Goal: Transaction & Acquisition: Purchase product/service

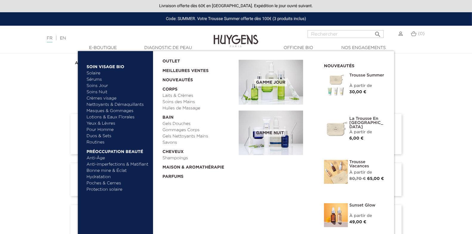
click at [170, 123] on link "Gels Douches" at bounding box center [199, 124] width 72 height 6
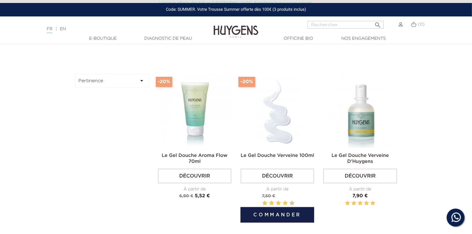
scroll to position [178, 0]
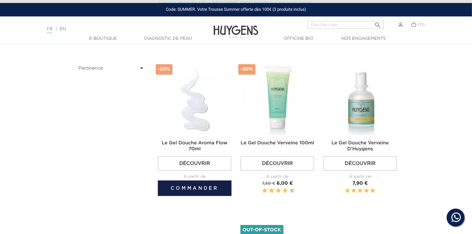
click at [204, 190] on button "Commander" at bounding box center [195, 188] width 74 height 16
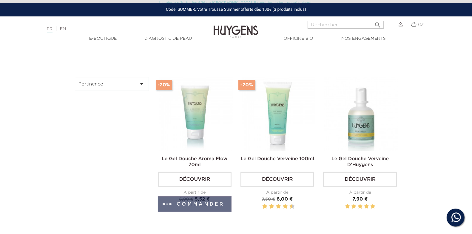
scroll to position [132, 0]
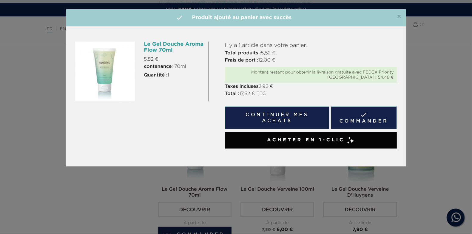
click at [373, 114] on link " Commander" at bounding box center [364, 117] width 66 height 23
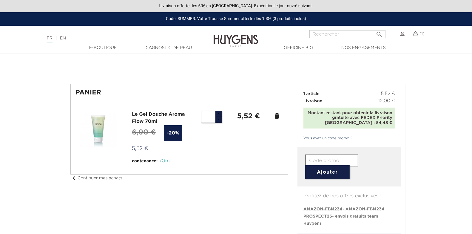
click at [318, 216] on span "PROSPECT25" at bounding box center [317, 216] width 29 height 4
type input "PROSPECT25"
click at [319, 179] on div "PROSPECT25 Ajouter " at bounding box center [349, 166] width 104 height 39
click at [318, 172] on button "Ajouter" at bounding box center [327, 171] width 44 height 13
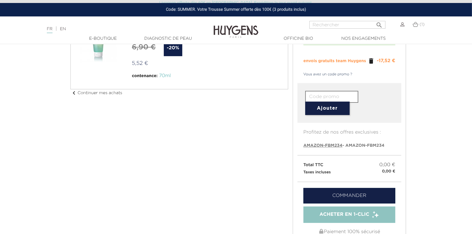
scroll to position [82, 0]
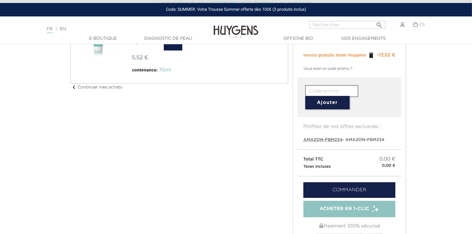
click at [364, 192] on link "Commander" at bounding box center [349, 190] width 92 height 16
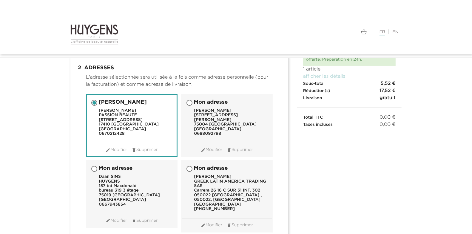
scroll to position [67, 0]
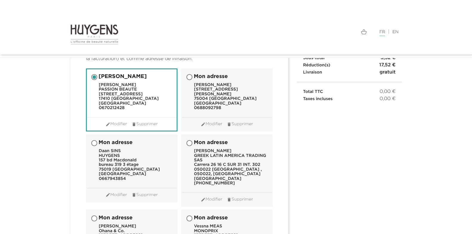
click at [151, 148] on header "Mon adresse Daan SINS HUYGENS 157 bd Macdonald bureau 319 3 étage 75019 PARIS F…" at bounding box center [132, 160] width 90 height 50
click at [92, 143] on input "Mon adresse Daan SINS HUYGENS 157 bd Macdonald bureau 319 3 étage 75019 PARIS F…" at bounding box center [95, 143] width 6 height 6
radio input "true"
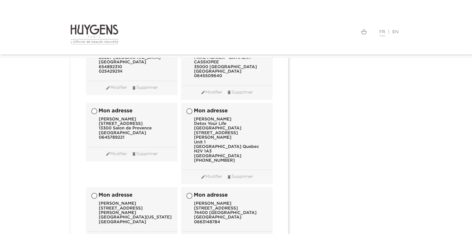
scroll to position [5988, 0]
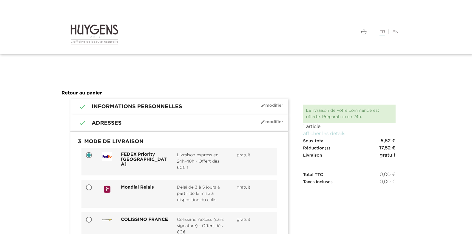
click at [89, 186] on input "Mondial Relais Délai de 3 à 5 jours à partir de la mise à disposition du colis.…" at bounding box center [90, 188] width 6 height 6
radio input "true"
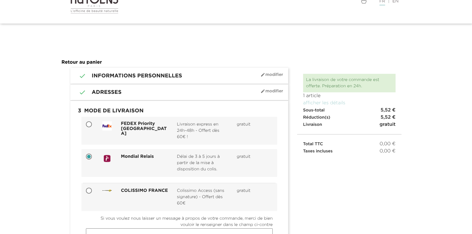
scroll to position [76, 0]
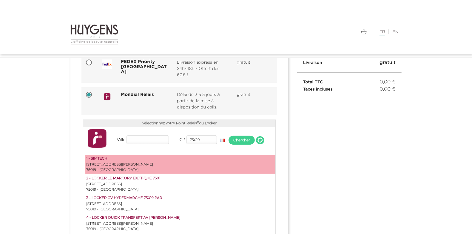
click at [160, 167] on div "75019 - [GEOGRAPHIC_DATA]" at bounding box center [180, 169] width 188 height 5
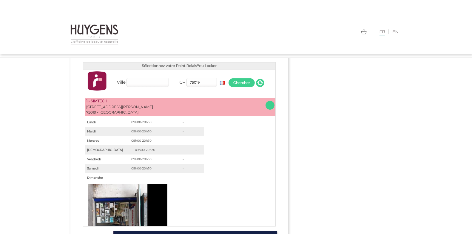
scroll to position [229, 0]
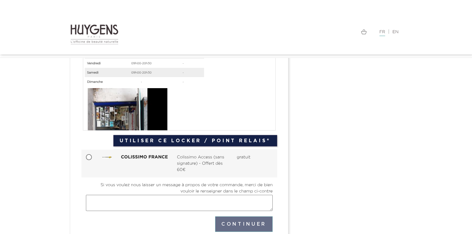
click at [226, 140] on button "Utiliser ce Locker / Point Relais®" at bounding box center [195, 140] width 164 height 11
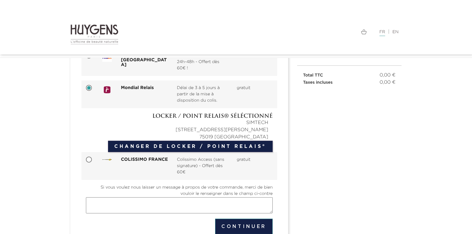
scroll to position [92, 0]
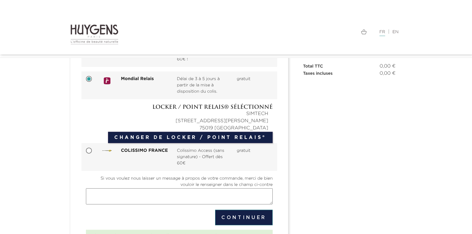
click at [246, 215] on button "Continuer" at bounding box center [244, 217] width 58 height 16
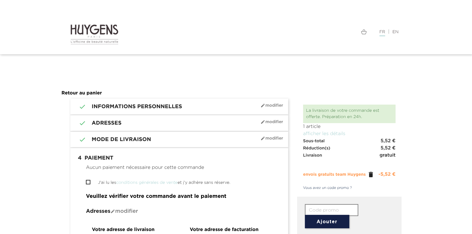
click at [88, 180] on input "J'ai lu les conditions générales de vente et j'y adhère sans réserve." at bounding box center [88, 182] width 4 height 4
checkbox input "true"
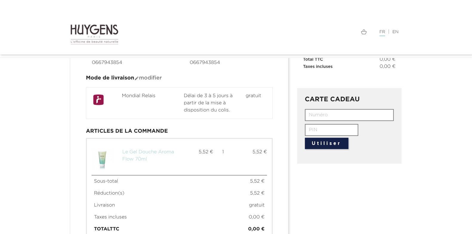
scroll to position [260, 0]
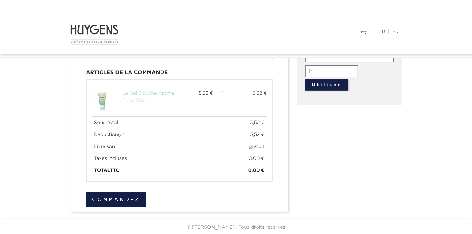
click at [101, 196] on button "Commandez" at bounding box center [116, 200] width 61 height 16
